Goal: Information Seeking & Learning: Learn about a topic

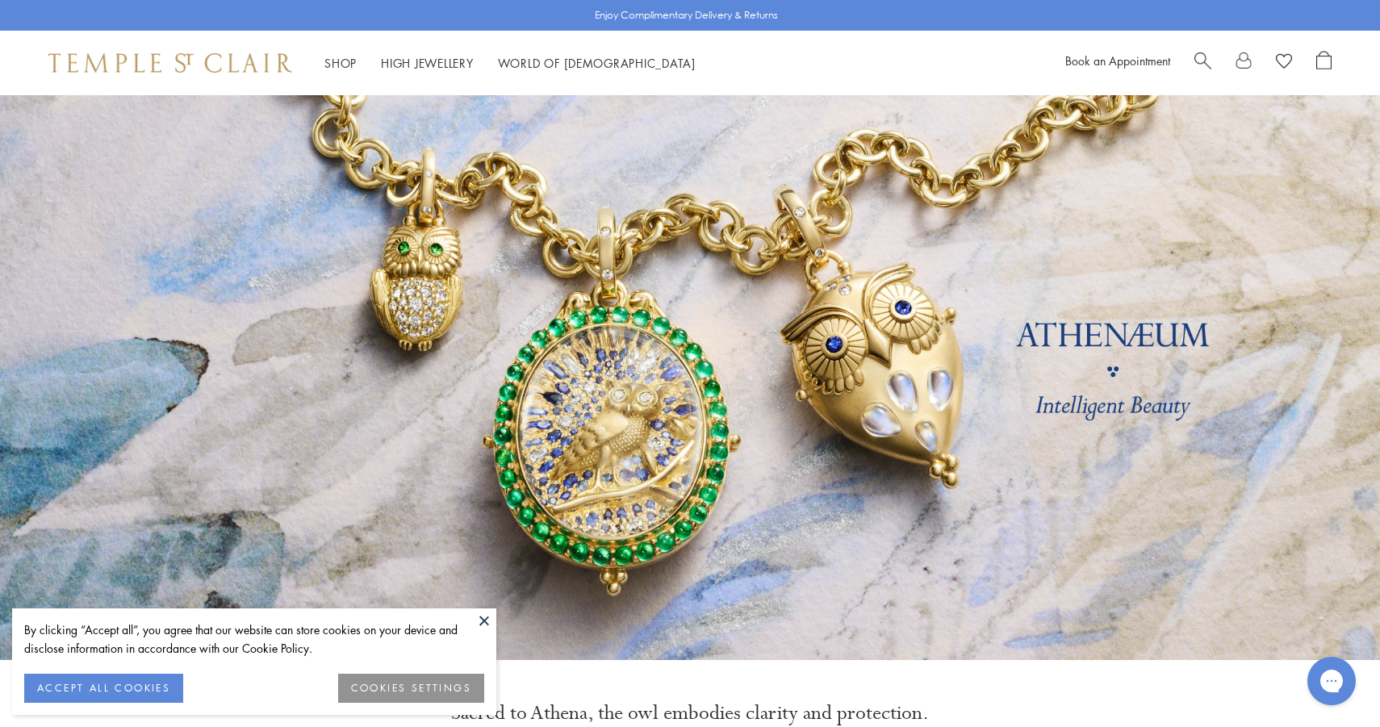
click at [1208, 59] on span "Search" at bounding box center [1202, 59] width 17 height 17
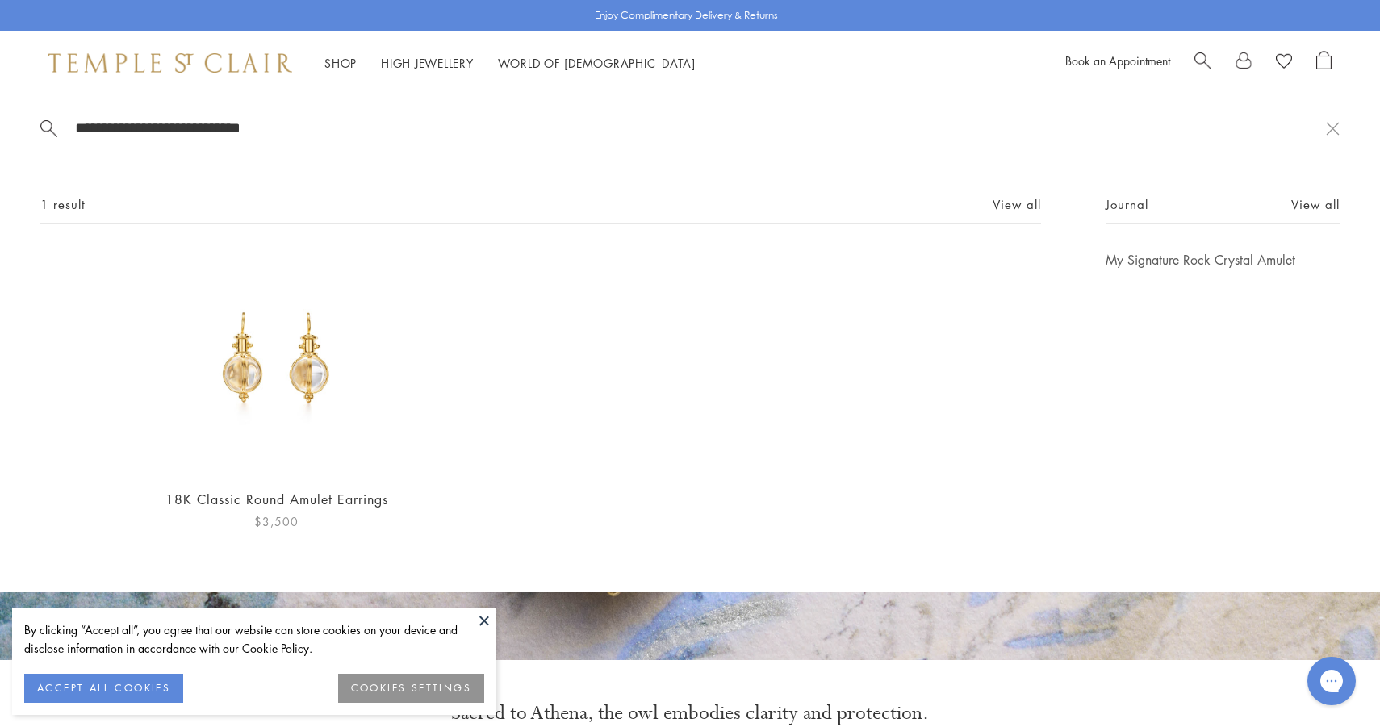
type input "**********"
click at [267, 358] on img at bounding box center [277, 363] width 224 height 224
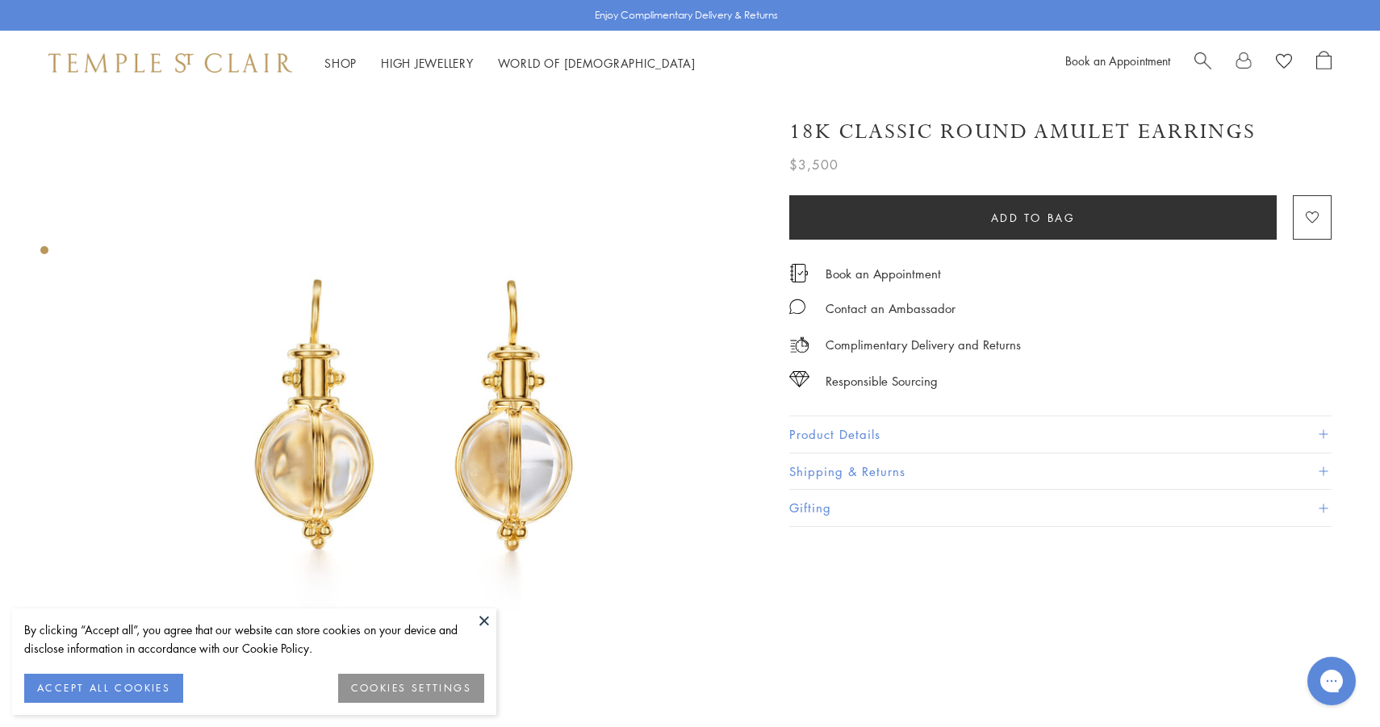
click at [156, 56] on img at bounding box center [170, 62] width 244 height 19
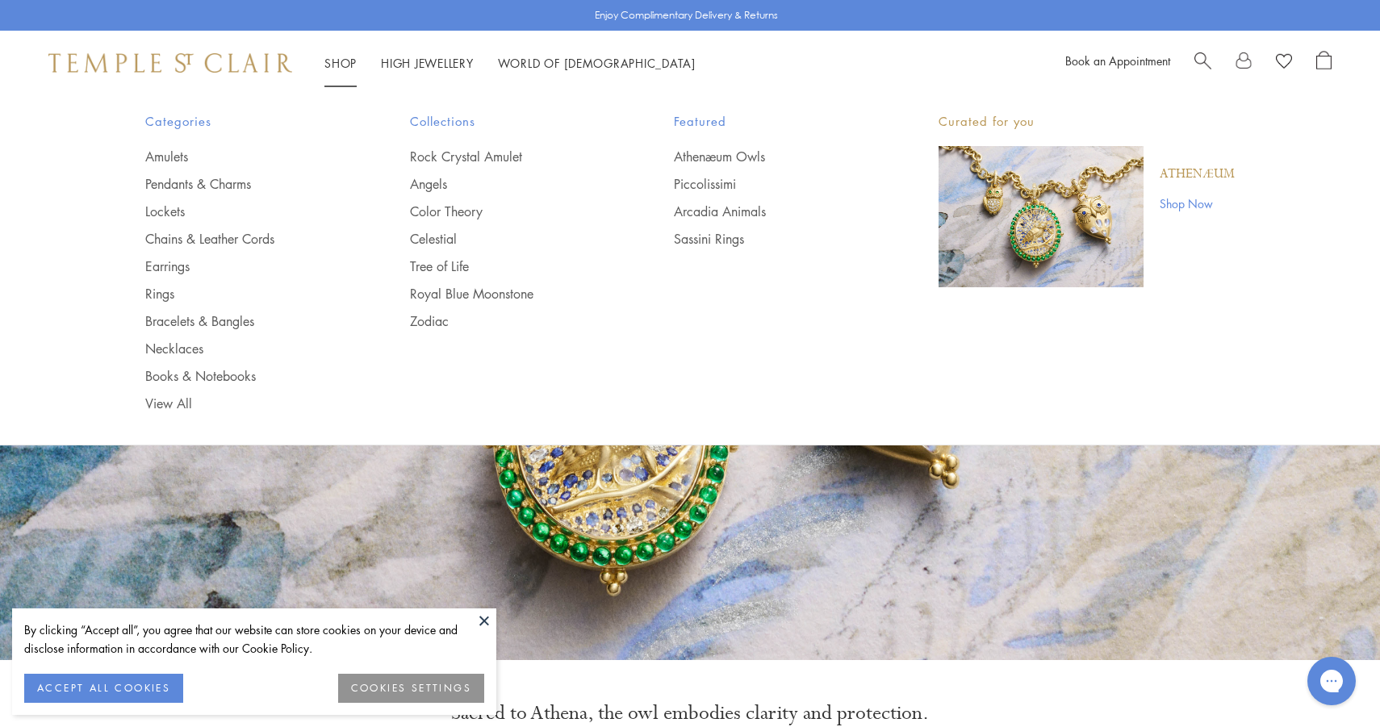
click at [354, 52] on div "Shop Shop Categories Amulets Pendants & Charms Lockets Chains & Leather Cords E…" at bounding box center [690, 63] width 1380 height 65
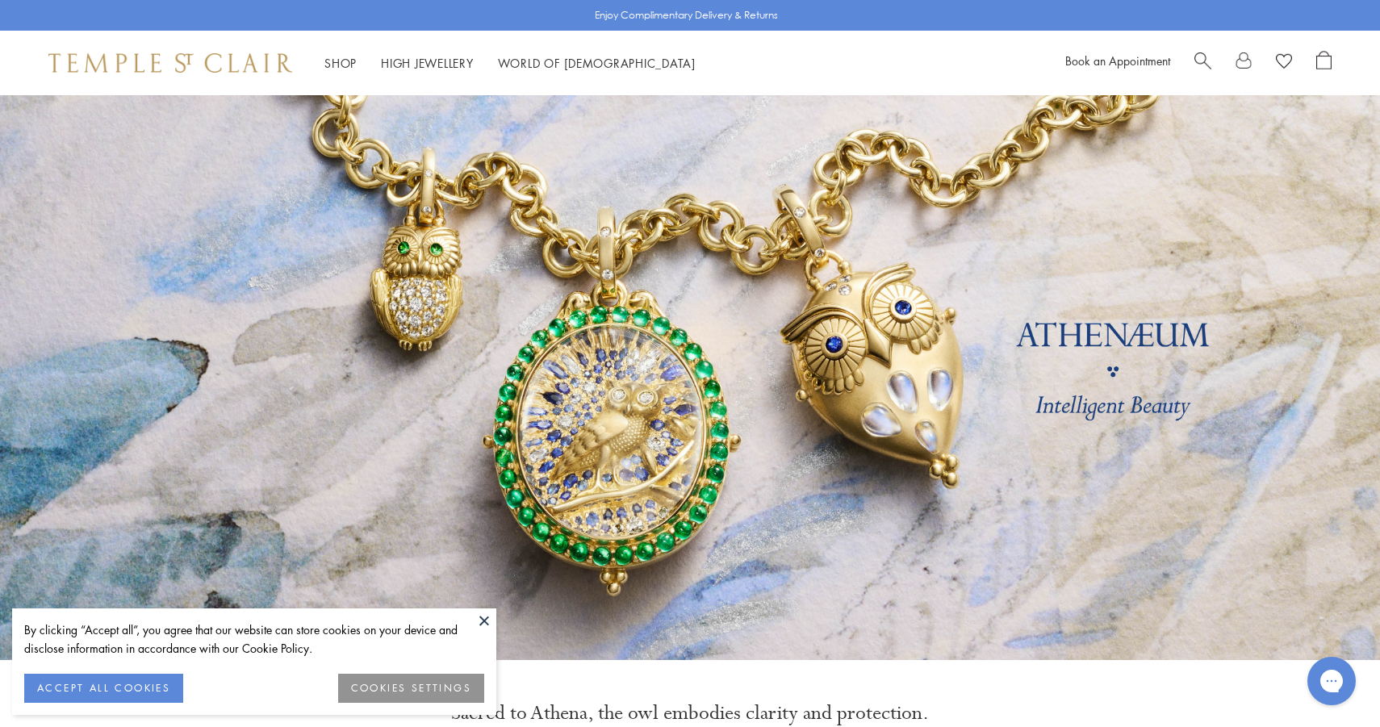
click at [1204, 64] on span "Search" at bounding box center [1202, 59] width 17 height 17
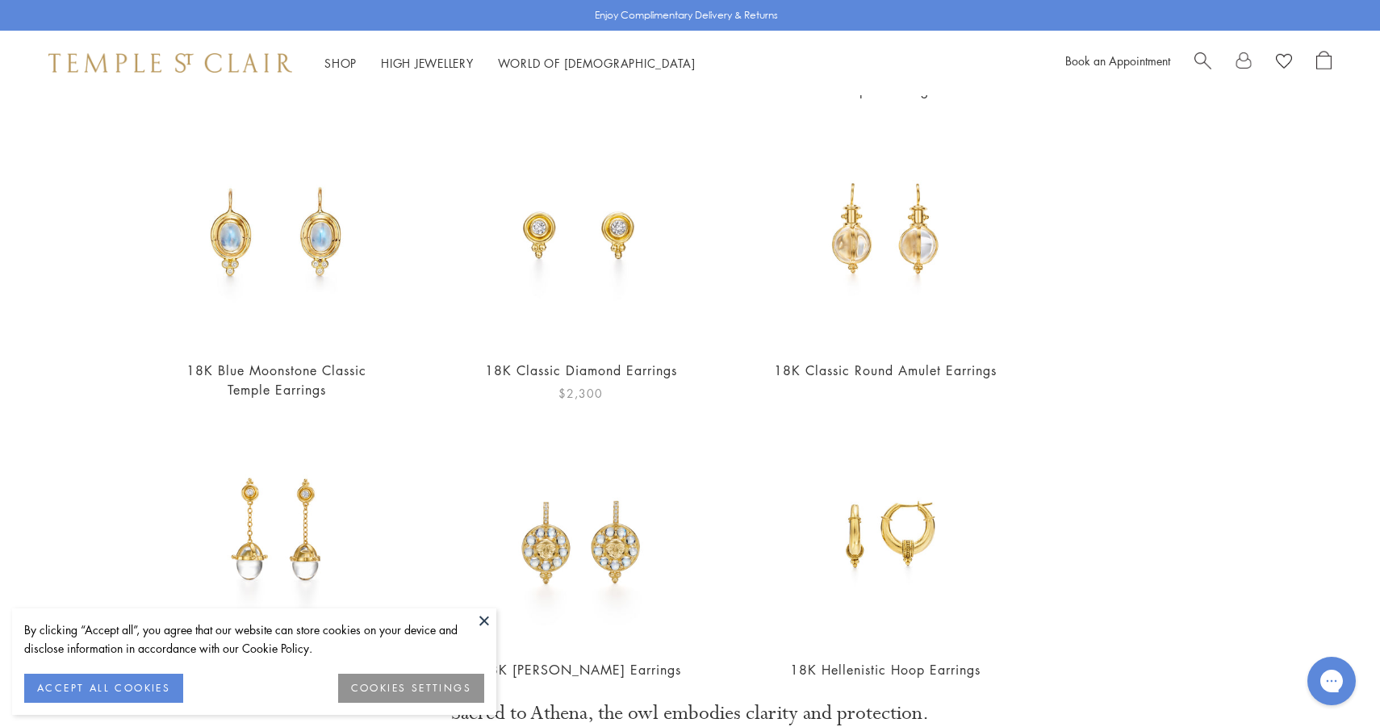
scroll to position [462, 0]
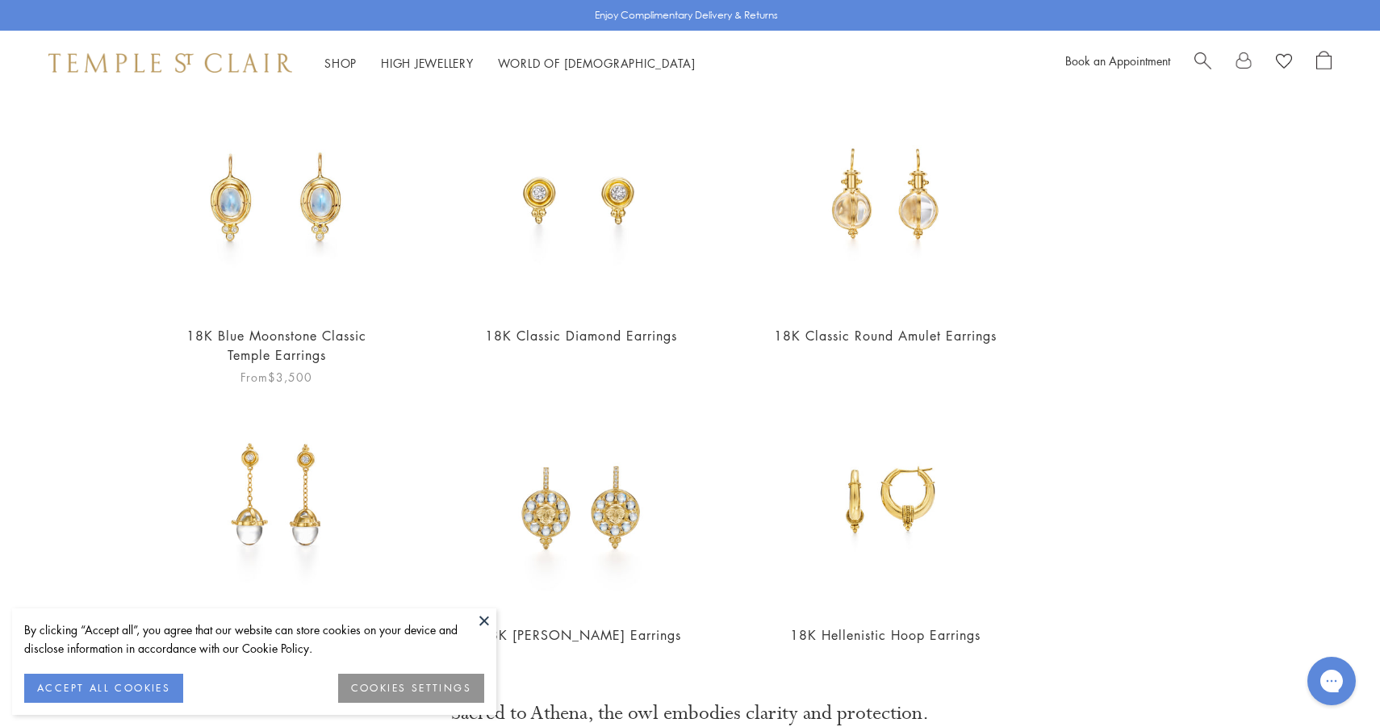
type input "**********"
click at [326, 254] on img at bounding box center [277, 199] width 224 height 224
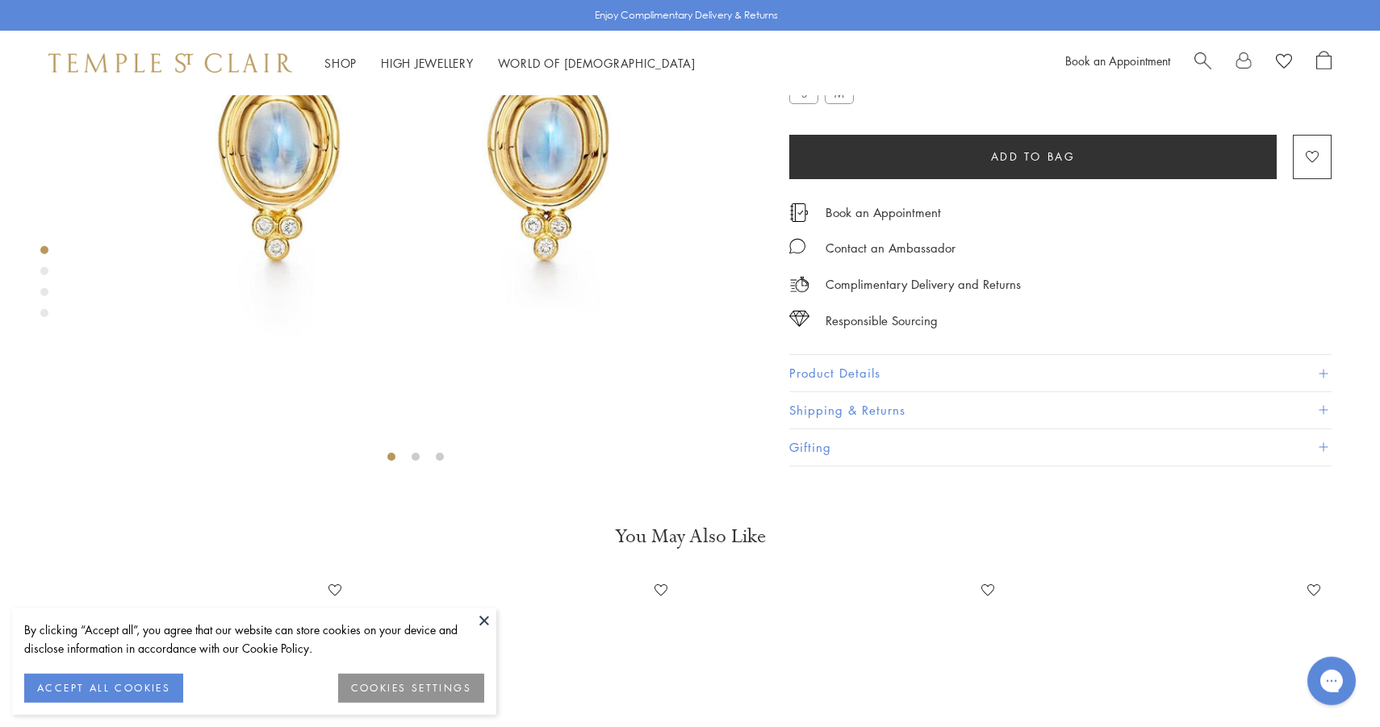
scroll to position [303, 0]
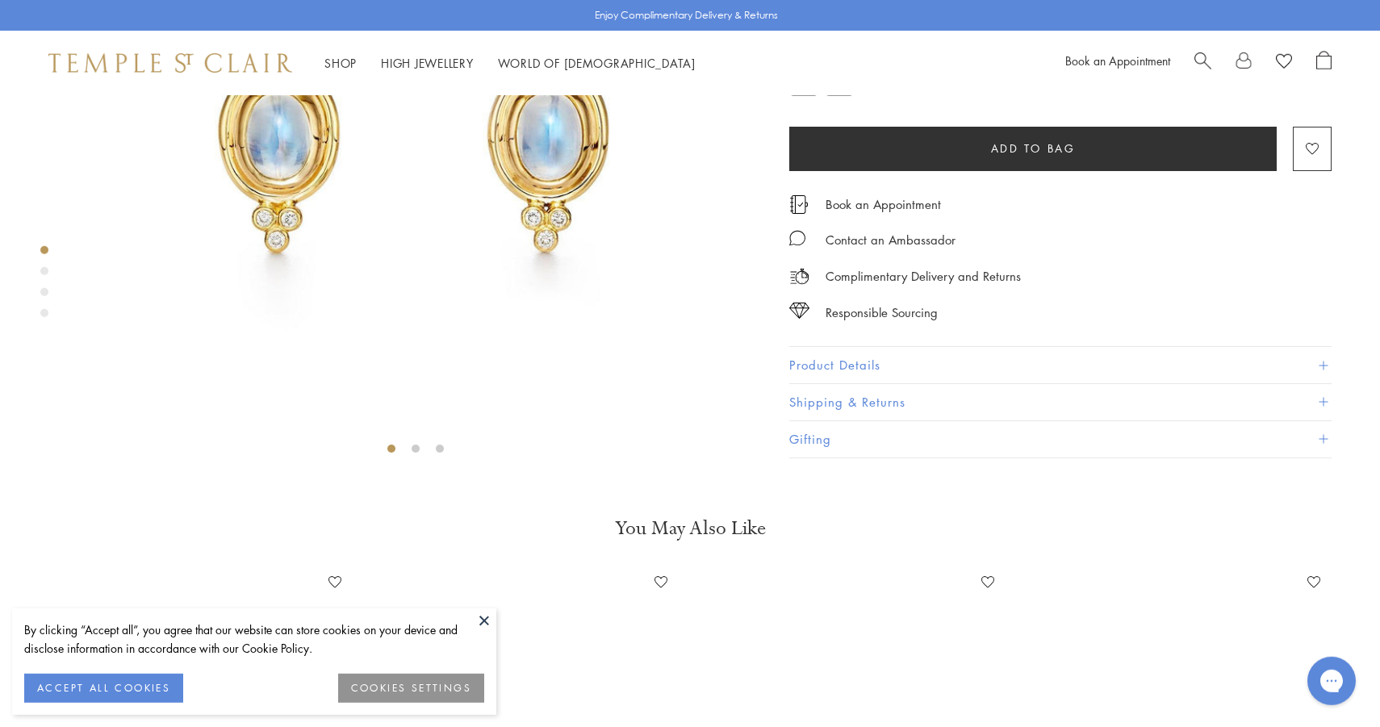
click at [844, 384] on button "Product Details" at bounding box center [1060, 366] width 542 height 36
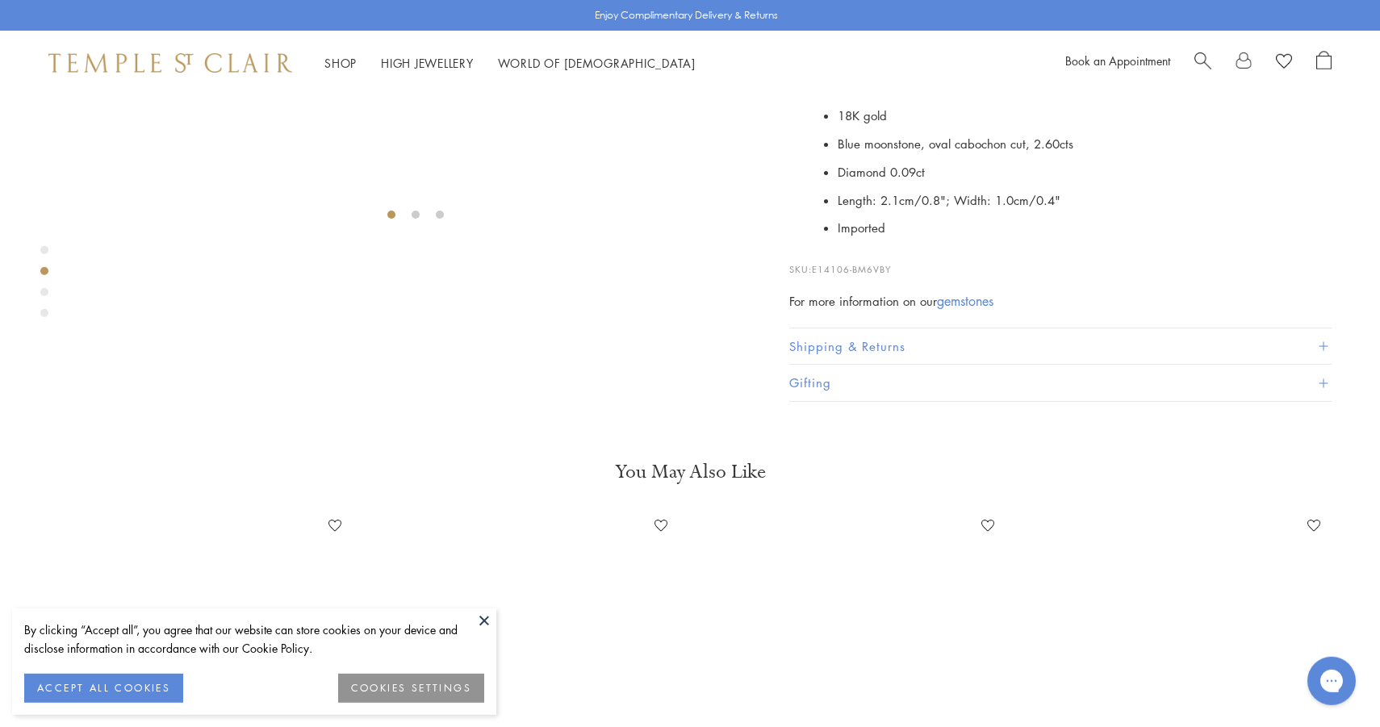
scroll to position [789, 0]
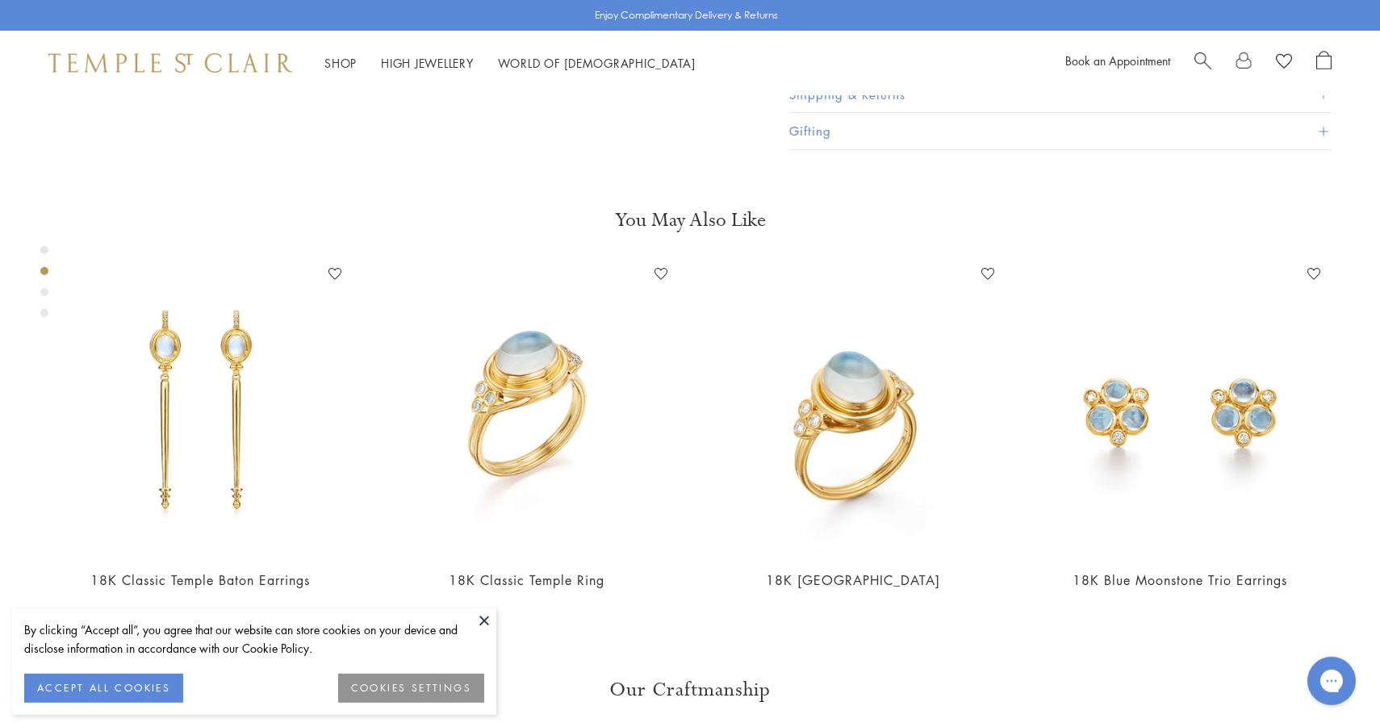
drag, startPoint x: 898, startPoint y: 596, endPoint x: 816, endPoint y: 596, distance: 82.3
click at [816, 25] on p "SKU: E14106-BM6VBY" at bounding box center [1060, 9] width 542 height 31
copy span "E14106-BM6VBY"
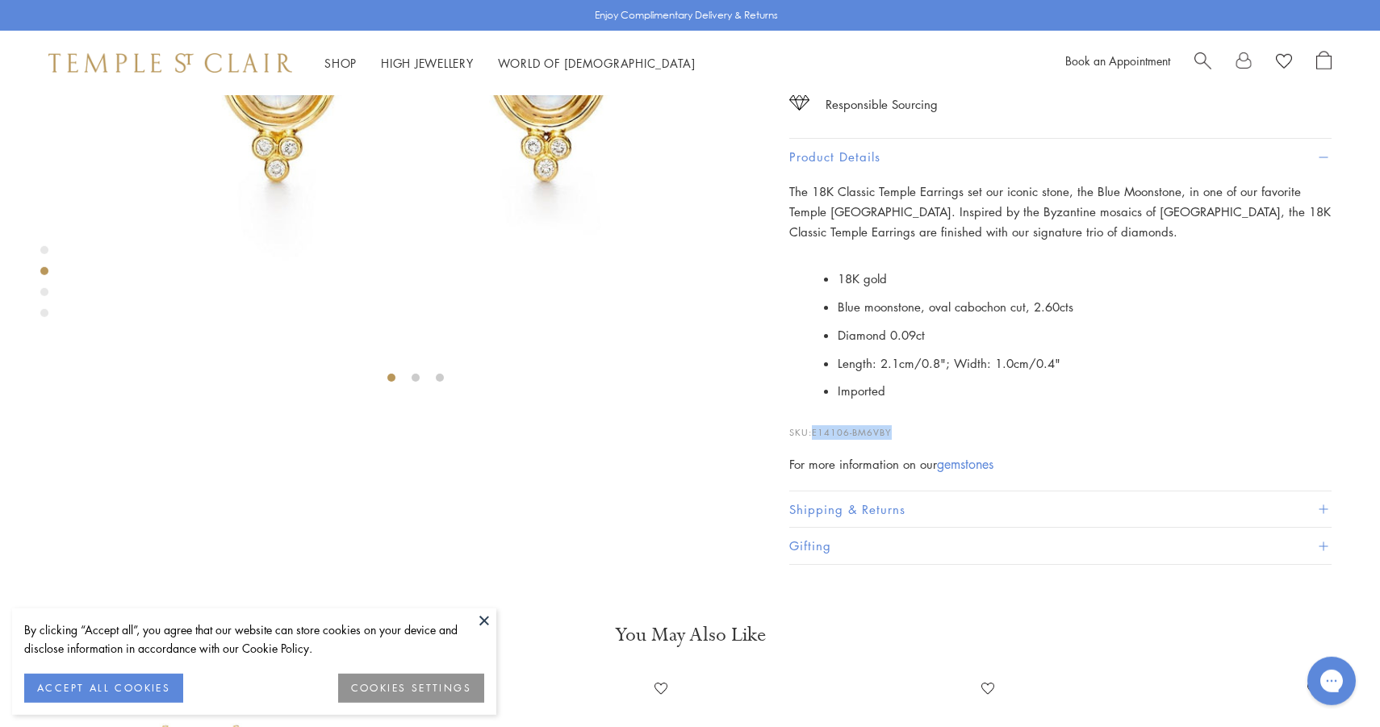
scroll to position [46, 0]
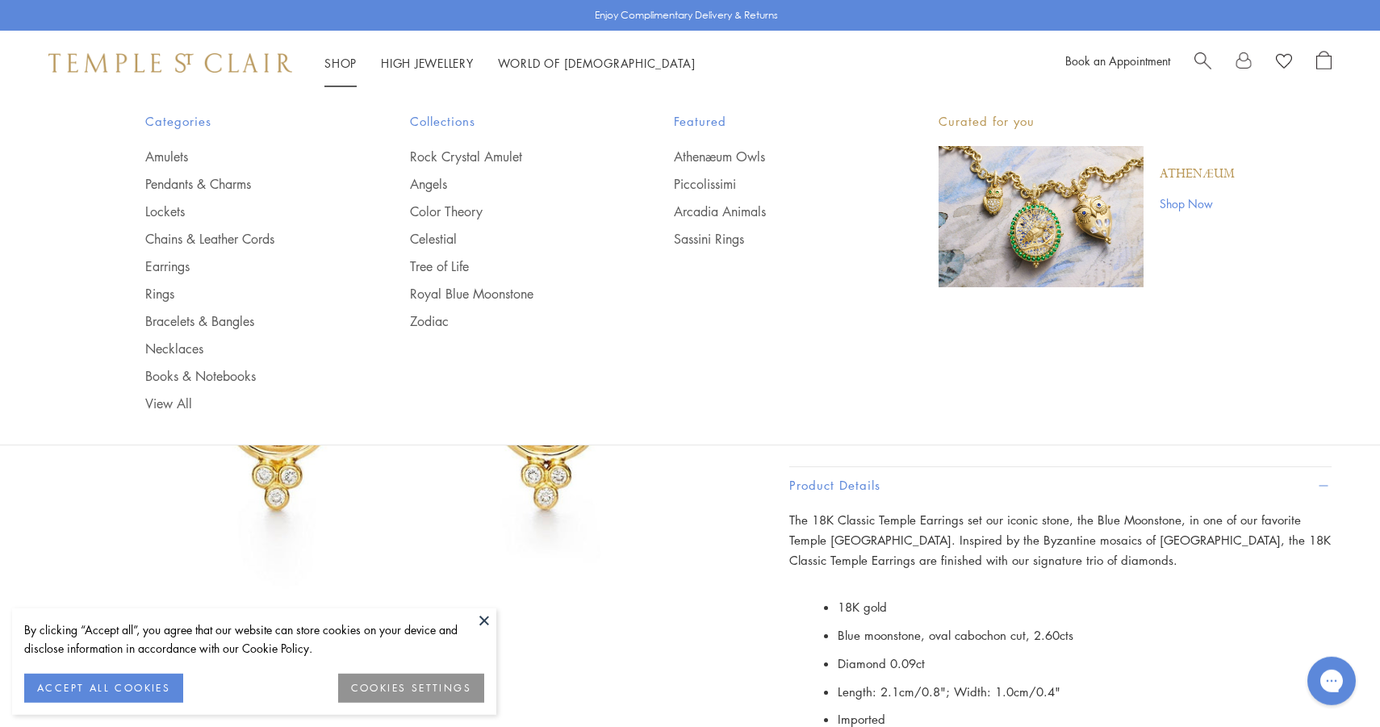
click at [1199, 52] on span "Search" at bounding box center [1202, 59] width 17 height 17
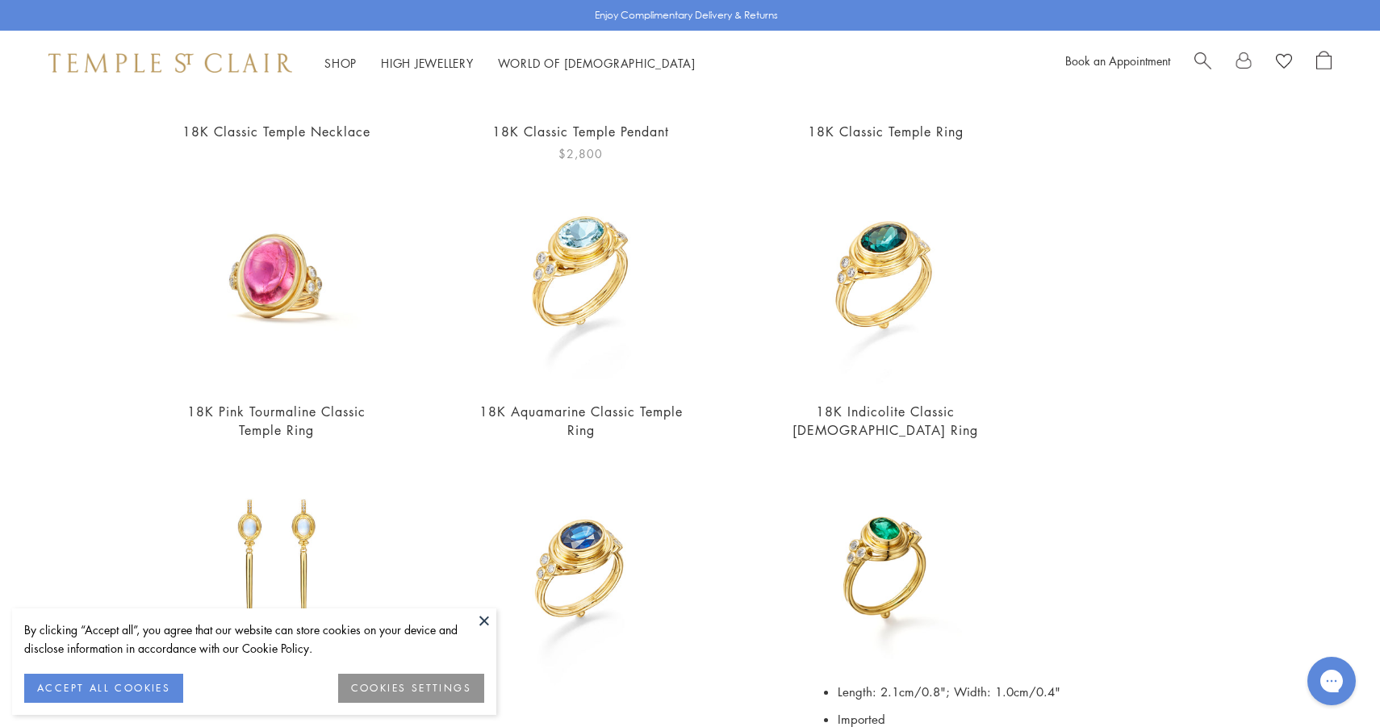
scroll to position [0, 0]
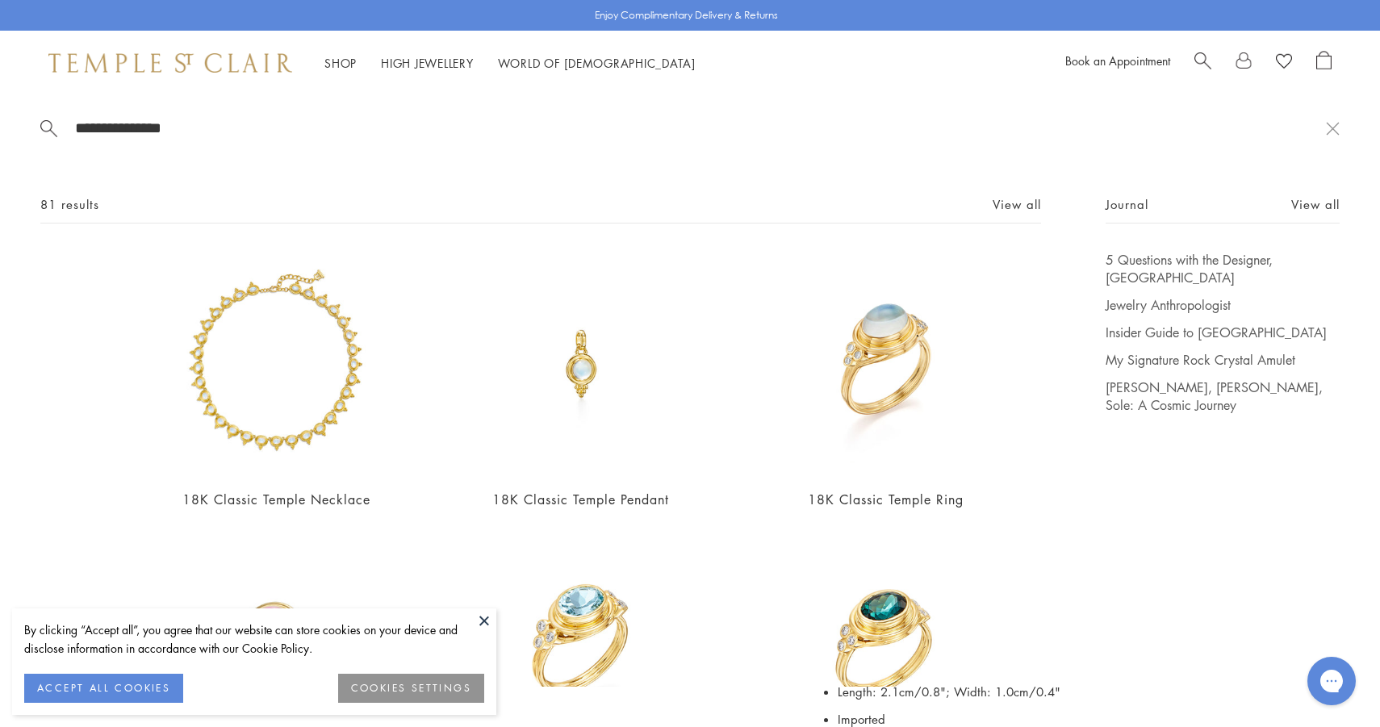
click at [254, 121] on input "**********" at bounding box center [699, 128] width 1253 height 19
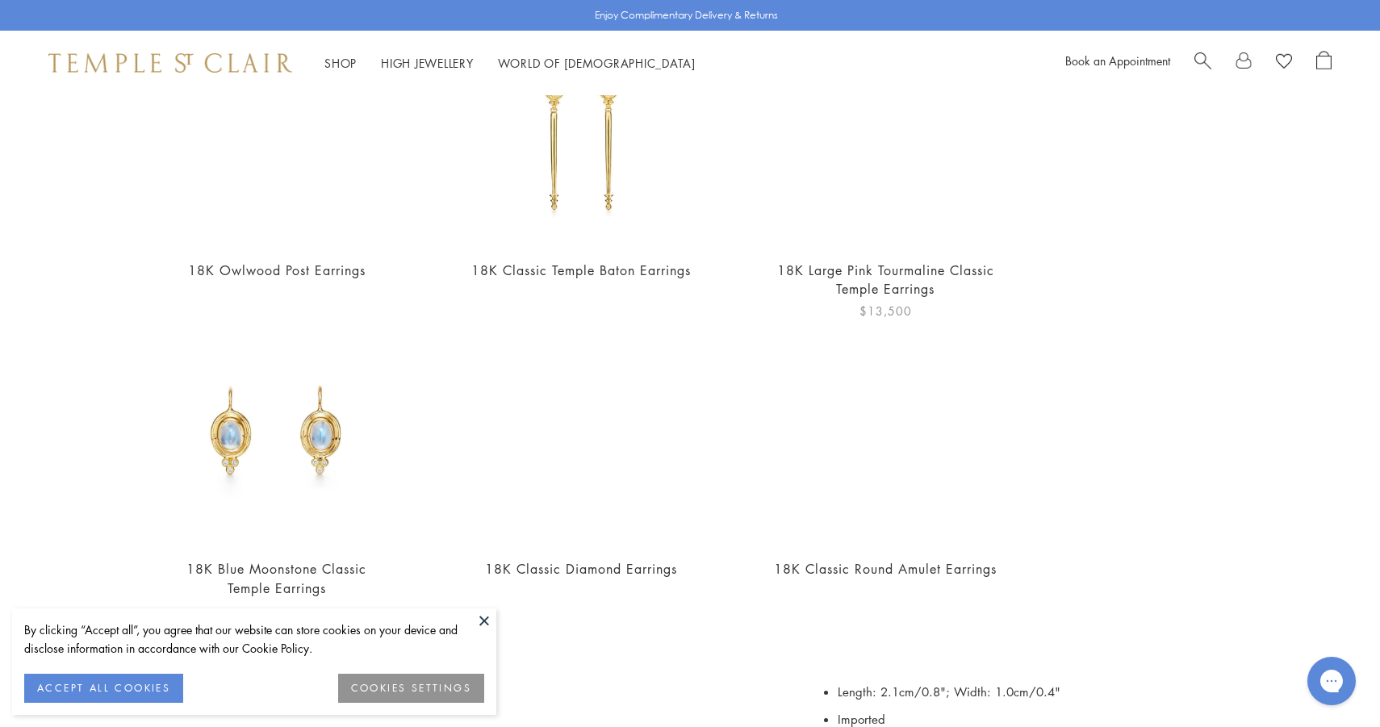
scroll to position [134, 0]
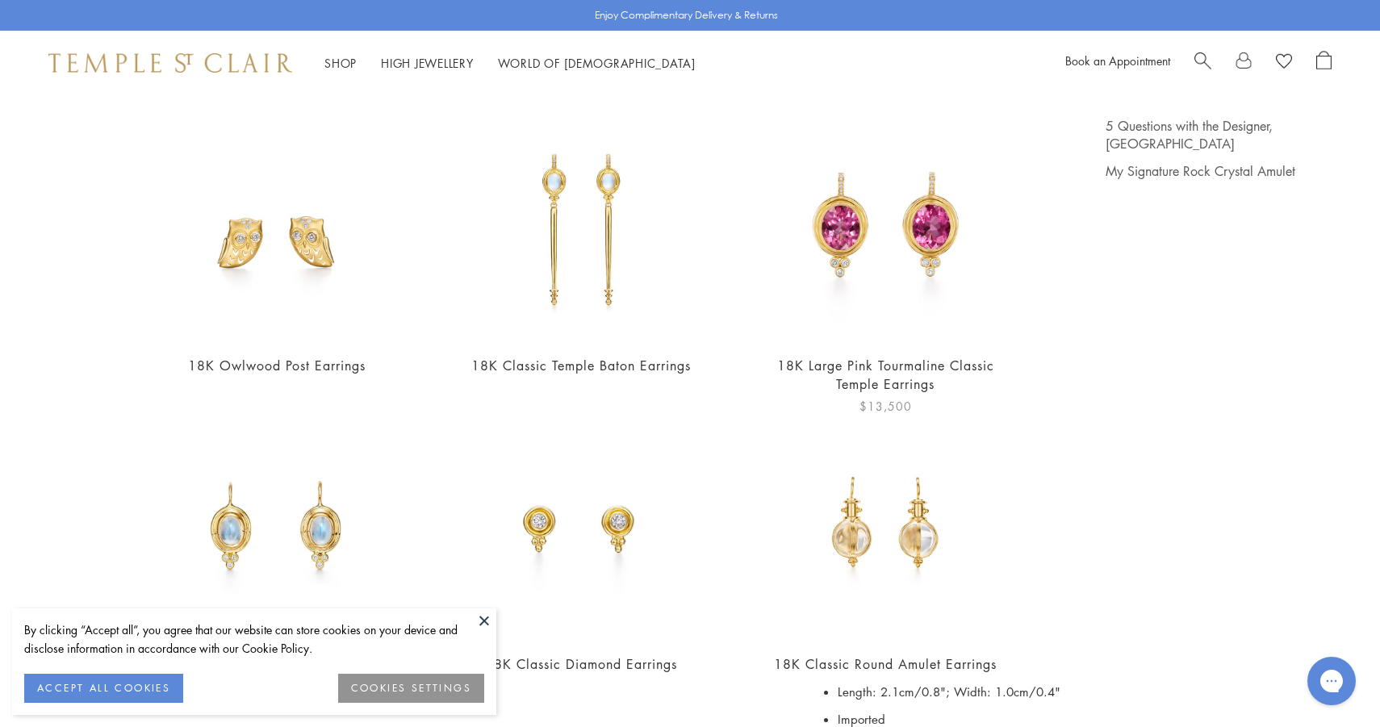
type input "**********"
click at [850, 261] on img at bounding box center [886, 229] width 224 height 224
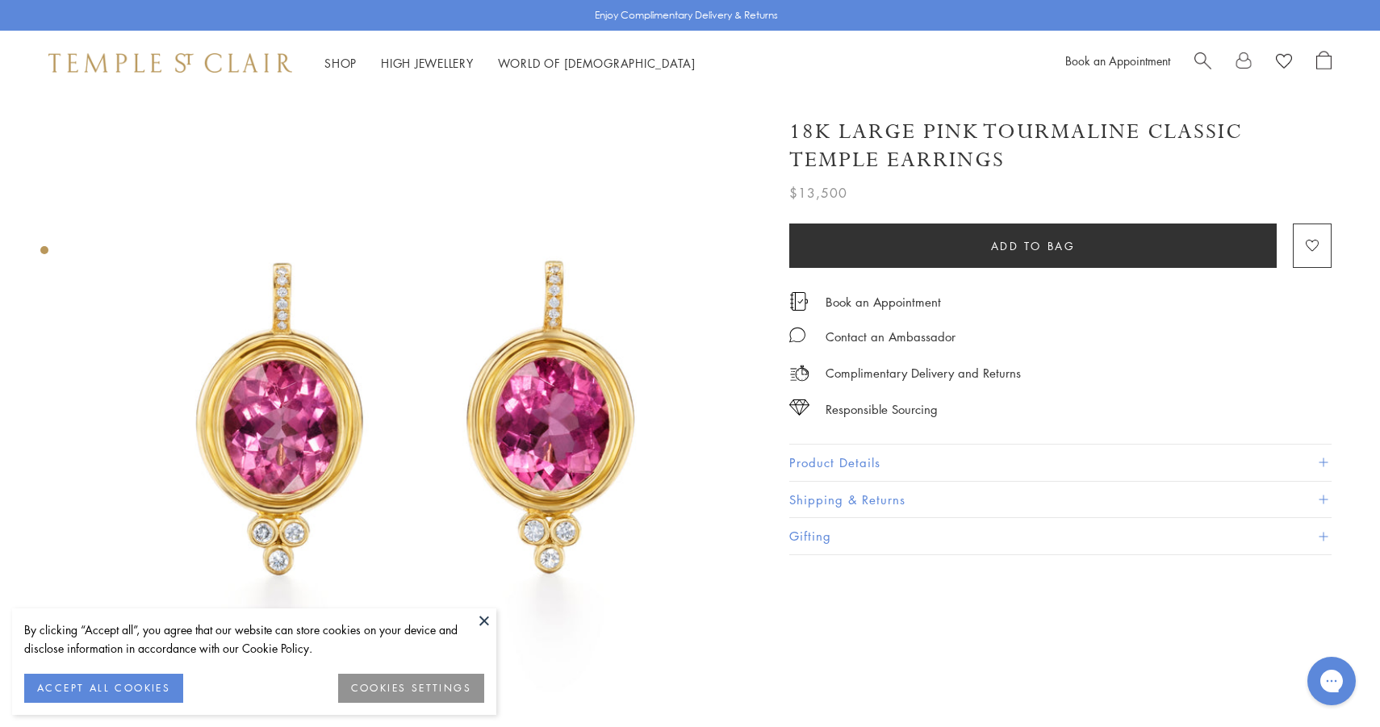
click at [822, 462] on button "Product Details" at bounding box center [1060, 463] width 542 height 36
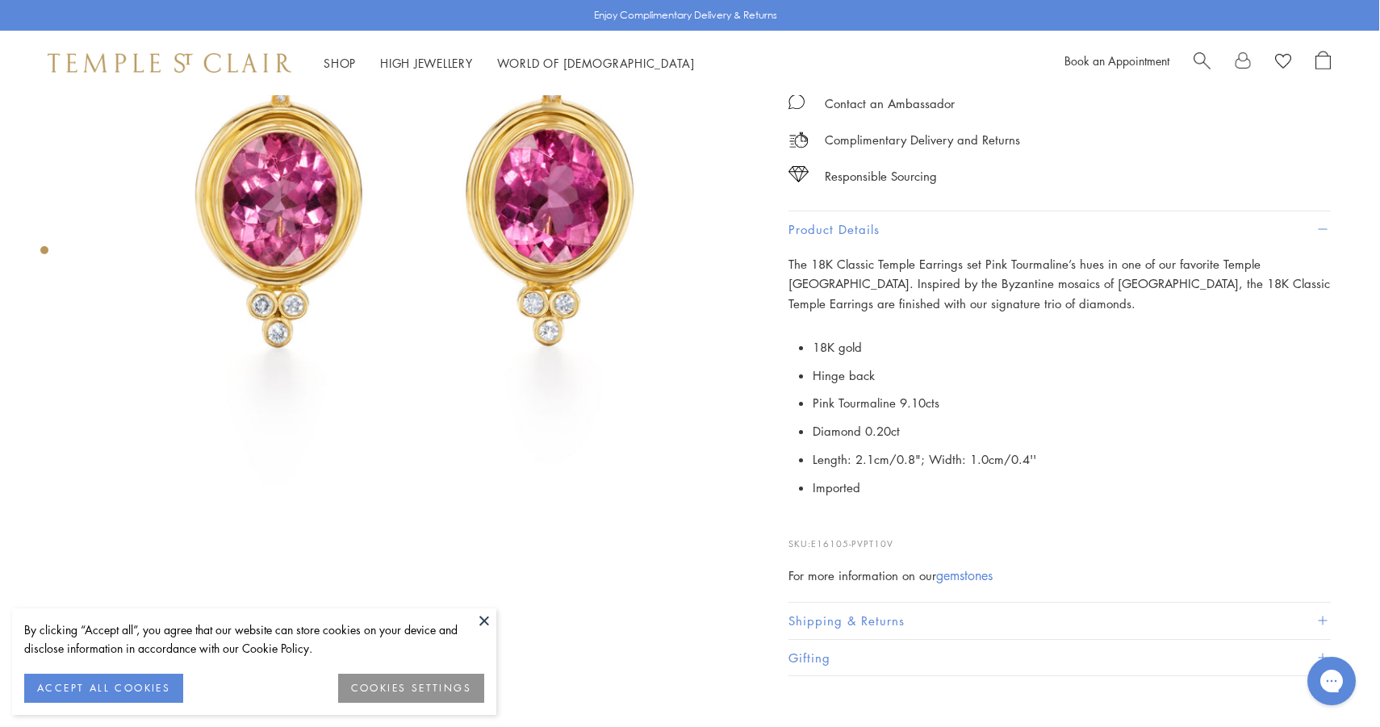
scroll to position [229, 3]
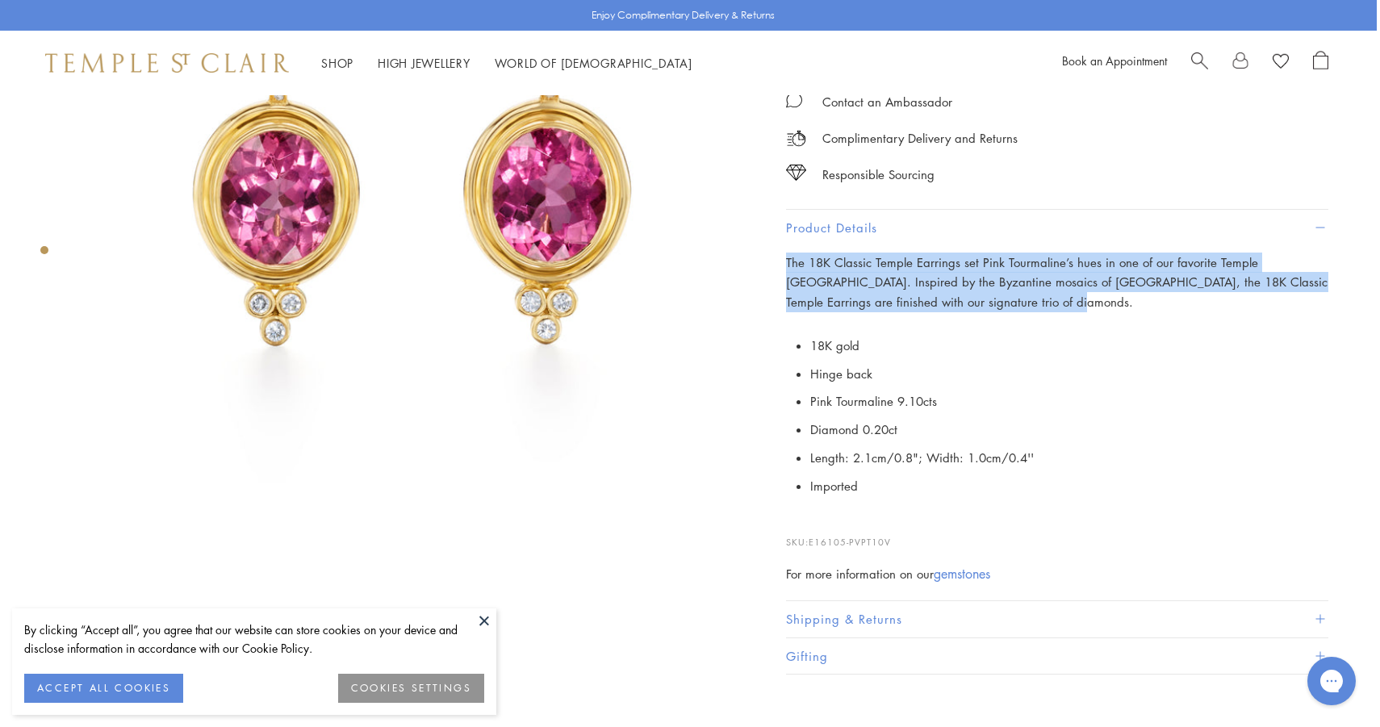
drag, startPoint x: 1019, startPoint y: 299, endPoint x: 776, endPoint y: 266, distance: 246.0
click at [786, 266] on div "Product Details The 18K Classic Temple Earrings set Pink Tourmaline’s hues in o…" at bounding box center [1057, 405] width 542 height 391
copy span "The 18K Classic Temple Earrings set Pink Tourmaline’s hues in one of our favori…"
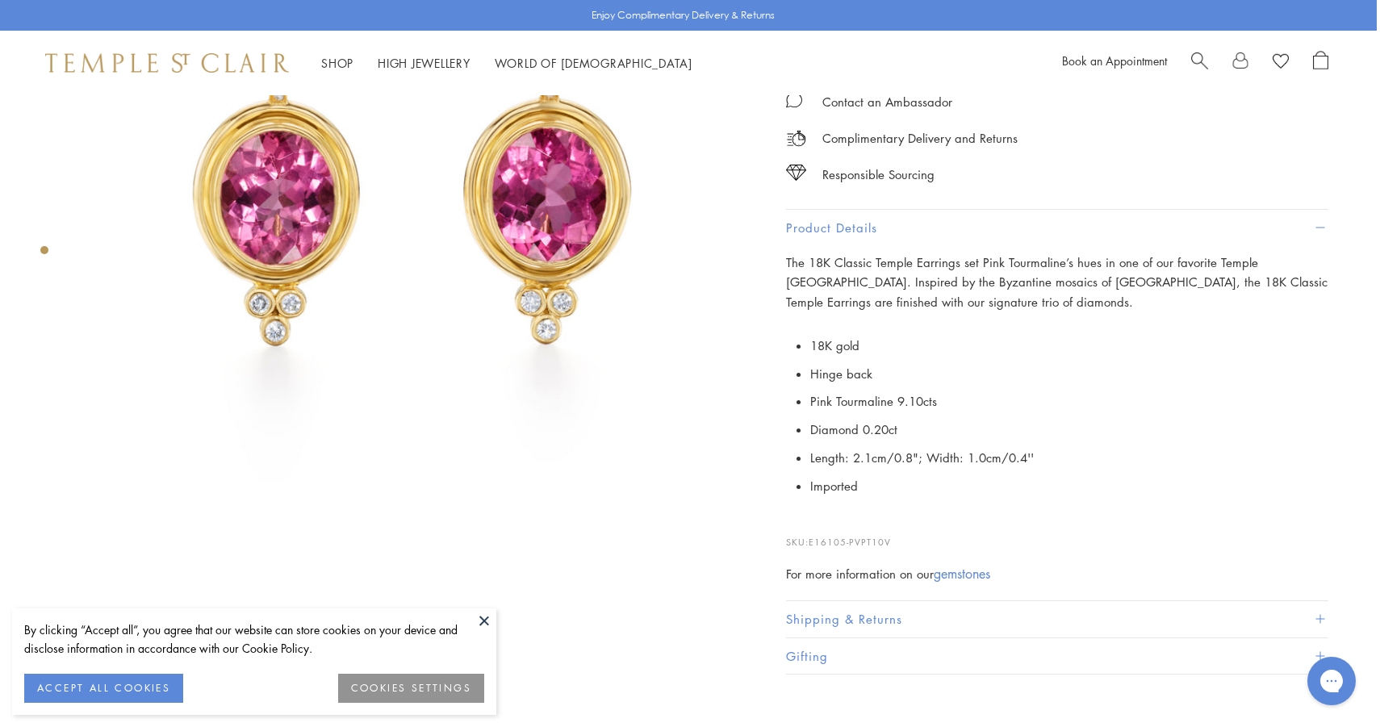
click at [916, 345] on li "18K gold" at bounding box center [1069, 346] width 518 height 28
